Goal: Navigation & Orientation: Find specific page/section

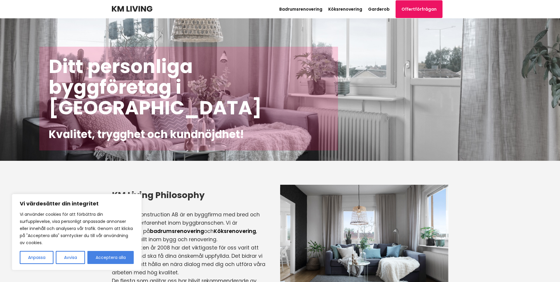
click at [107, 255] on button "Acceptera alla" at bounding box center [110, 257] width 46 height 13
checkbox input "true"
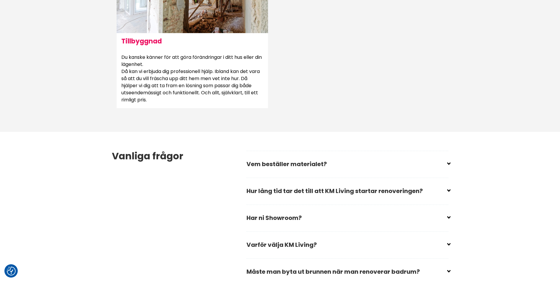
scroll to position [738, 0]
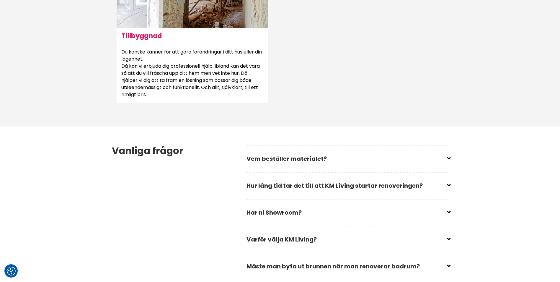
click at [446, 156] on input "checkbox" at bounding box center [349, 156] width 202 height 9
checkbox input "false"
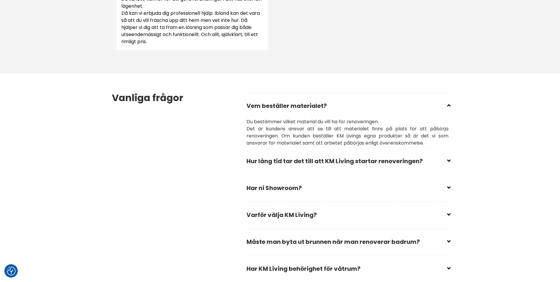
scroll to position [797, 0]
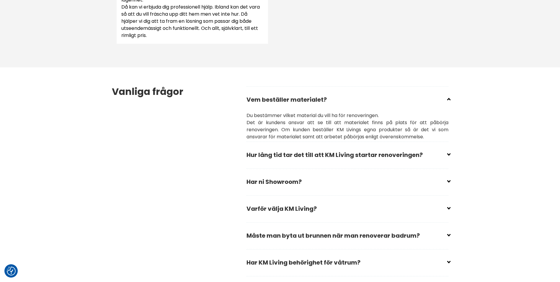
click at [448, 154] on input "checkbox" at bounding box center [349, 152] width 202 height 9
checkbox input "false"
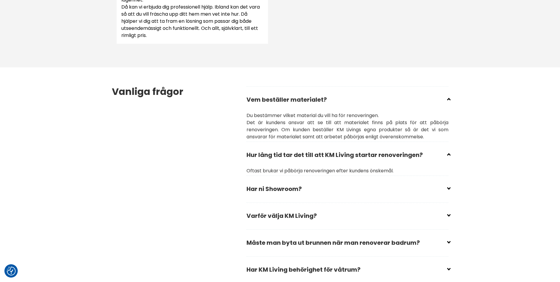
scroll to position [827, 0]
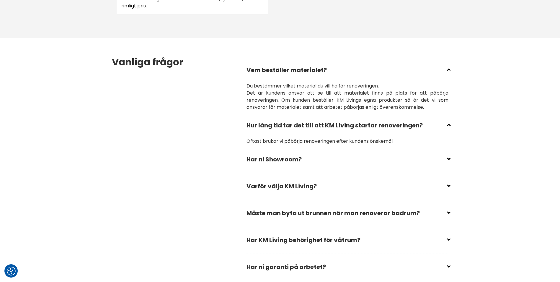
click at [448, 157] on input "checkbox" at bounding box center [349, 156] width 202 height 9
checkbox input "false"
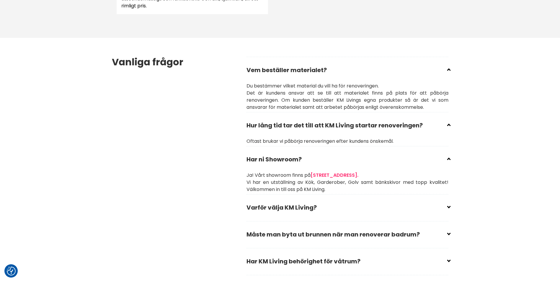
click at [447, 206] on input "checkbox" at bounding box center [349, 205] width 202 height 9
checkbox input "false"
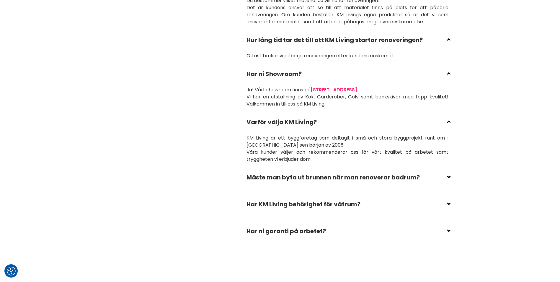
scroll to position [916, 0]
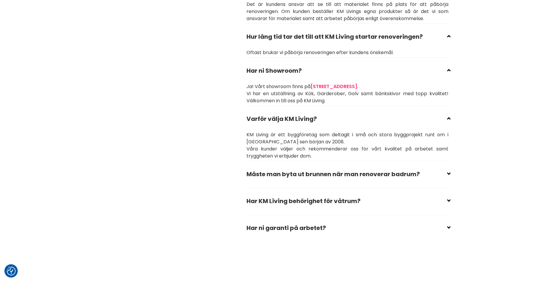
click at [449, 172] on input "checkbox" at bounding box center [349, 171] width 202 height 9
checkbox input "false"
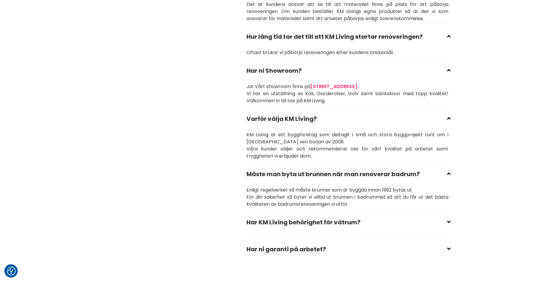
click at [450, 219] on div "Vanliga frågor Vem beställer materialet? Du bestämmer vilket material du vill h…" at bounding box center [280, 115] width 346 height 332
click at [449, 220] on icon at bounding box center [449, 220] width 0 height 0
click at [447, 222] on input "checkbox" at bounding box center [349, 219] width 202 height 9
checkbox input "false"
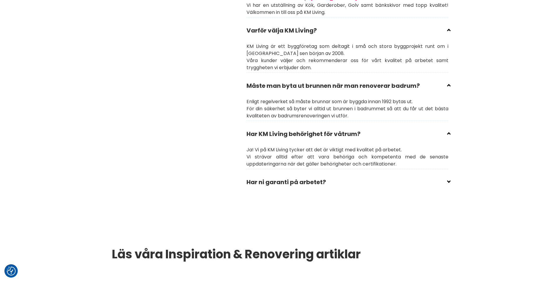
scroll to position [1004, 0]
click at [448, 180] on input "checkbox" at bounding box center [349, 179] width 202 height 9
checkbox input "false"
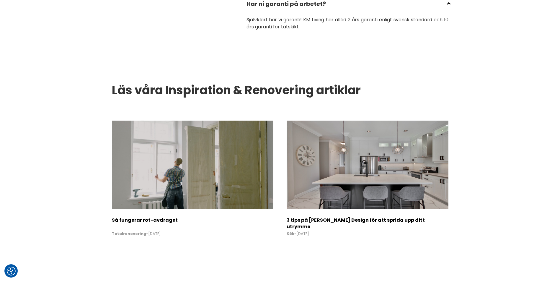
scroll to position [1211, 0]
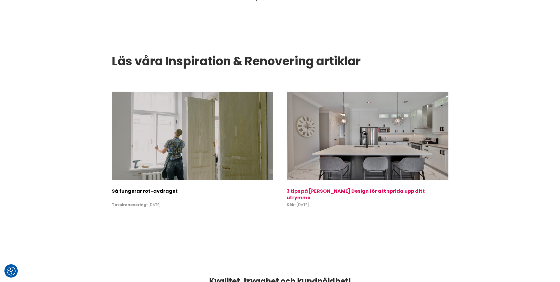
click at [356, 160] on img at bounding box center [368, 136] width 162 height 89
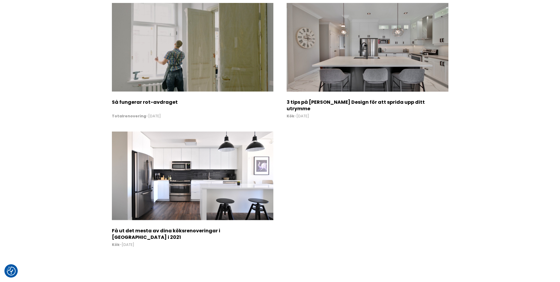
scroll to position [1684, 0]
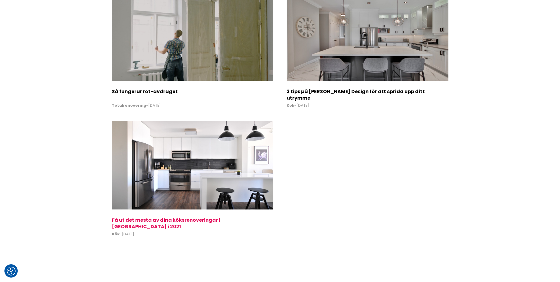
click at [216, 177] on img at bounding box center [193, 165] width 162 height 89
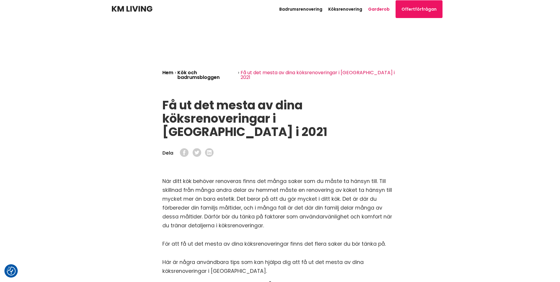
click at [380, 7] on link "Garderob" at bounding box center [379, 9] width 22 height 6
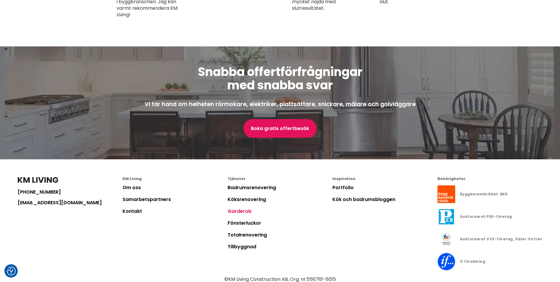
scroll to position [1300, 0]
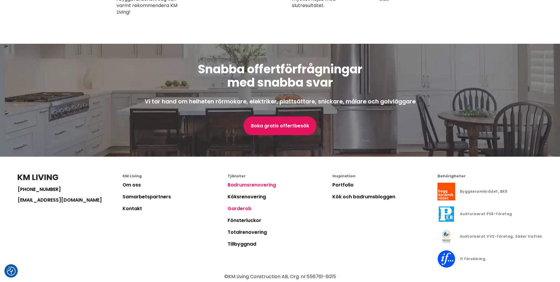
click at [253, 182] on link "Badrumsrenovering" at bounding box center [252, 184] width 48 height 7
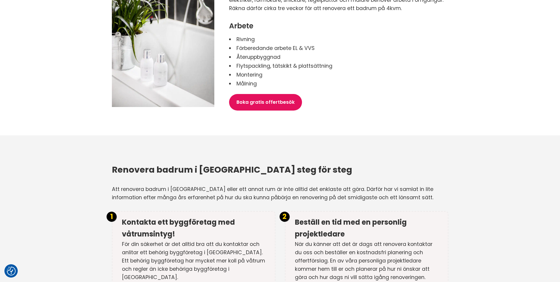
scroll to position [768, 0]
